Goal: Information Seeking & Learning: Find specific fact

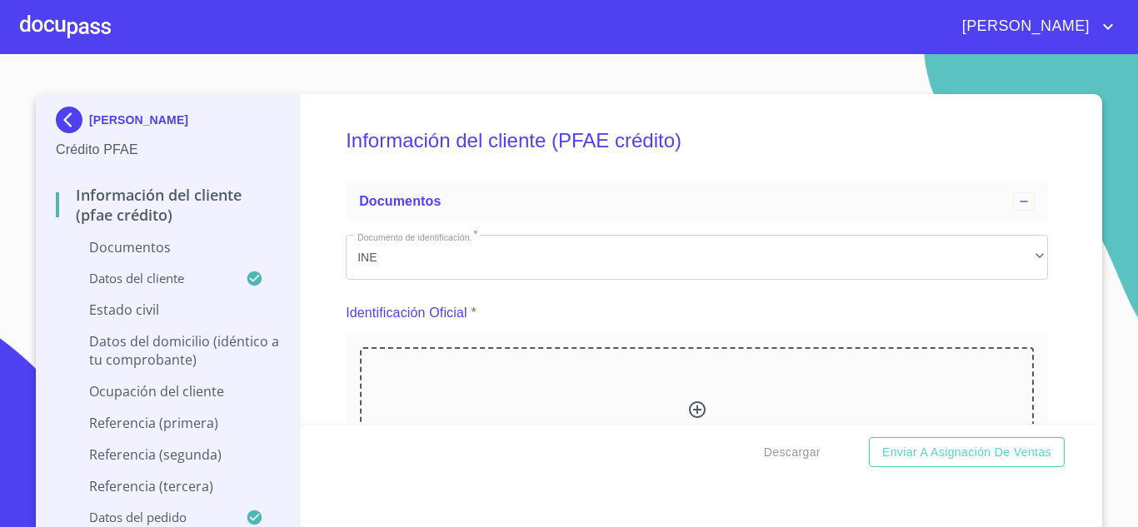
scroll to position [4092, 0]
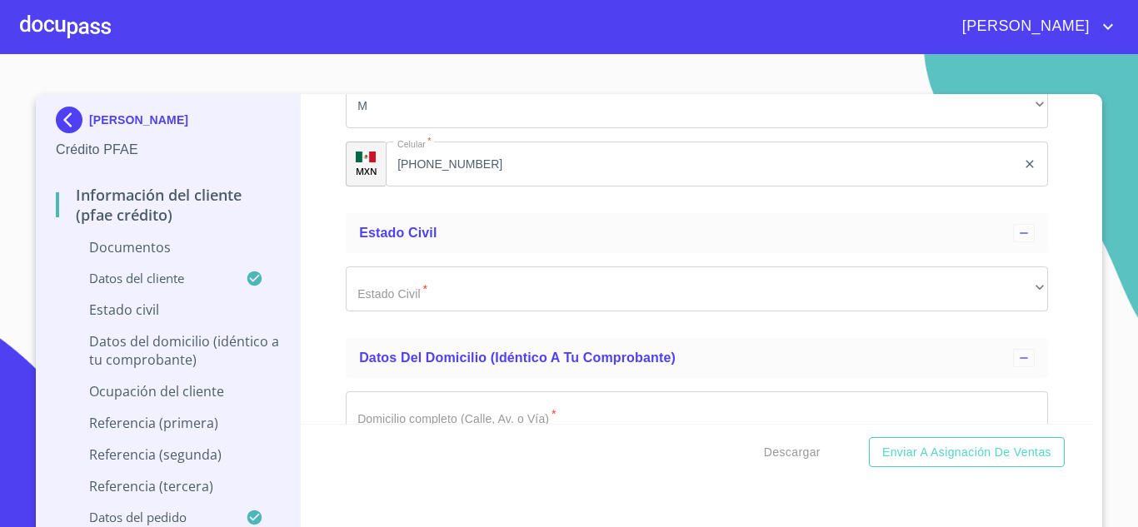
click at [71, 26] on div at bounding box center [65, 26] width 91 height 53
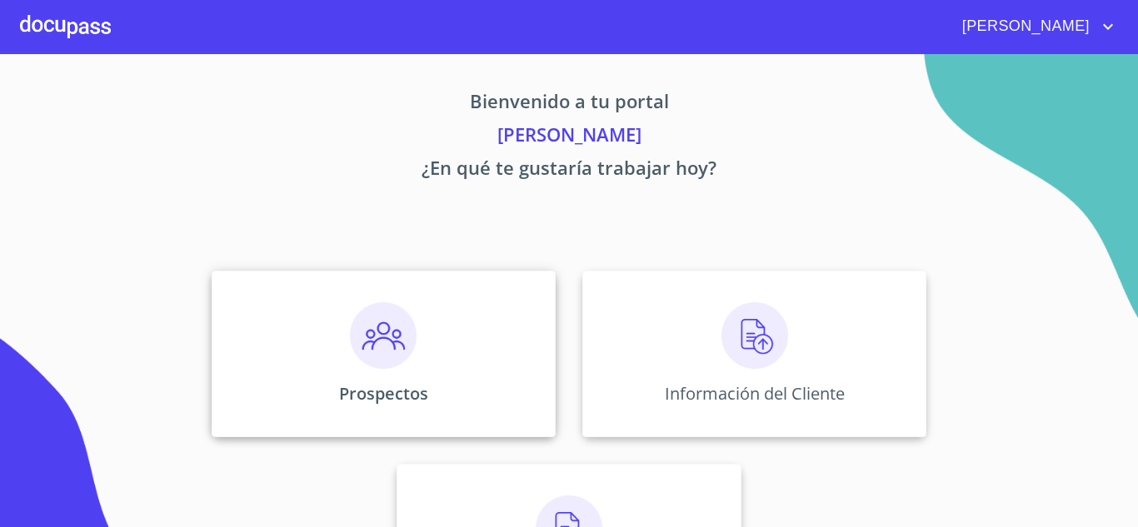
click at [386, 332] on img at bounding box center [383, 335] width 67 height 67
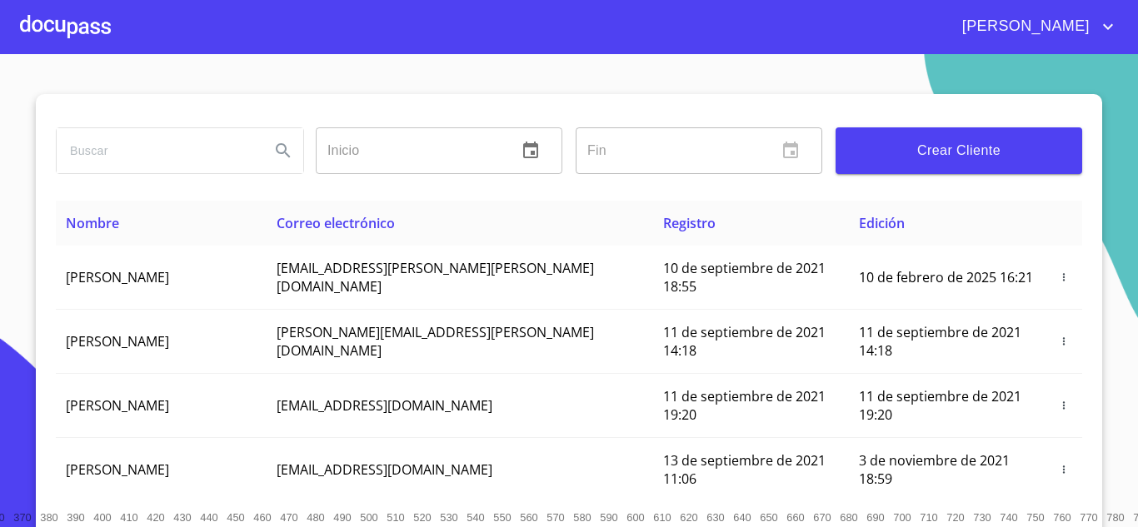
click at [165, 165] on input "search" at bounding box center [157, 150] width 200 height 45
type input "[PERSON_NAME]"
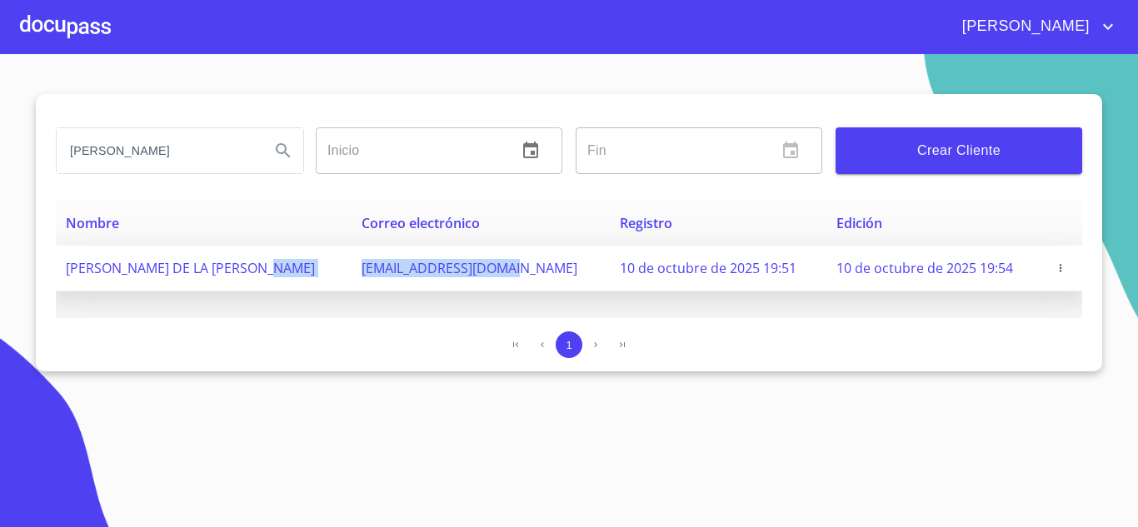
drag, startPoint x: 315, startPoint y: 273, endPoint x: 488, endPoint y: 275, distance: 173.3
click at [488, 275] on tr "[PERSON_NAME] DE LA [PERSON_NAME] [EMAIL_ADDRESS][DOMAIN_NAME] 10 de octubre de…" at bounding box center [569, 269] width 1026 height 46
copy tr "[EMAIL_ADDRESS][DOMAIN_NAME]"
